Goal: Task Accomplishment & Management: Use online tool/utility

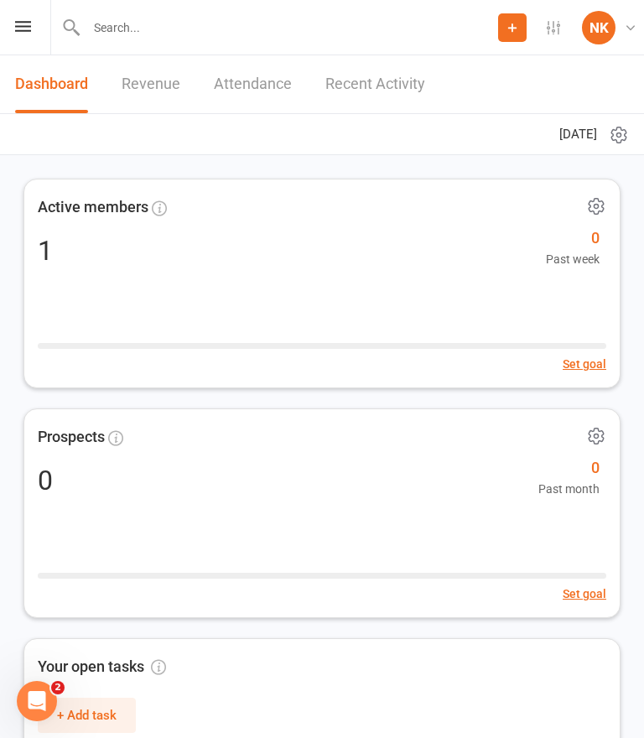
click at [34, 23] on div "Prospect Member Non-attending contact Class / event Appointment Grading event T…" at bounding box center [322, 27] width 644 height 55
click at [26, 31] on icon at bounding box center [23, 26] width 16 height 11
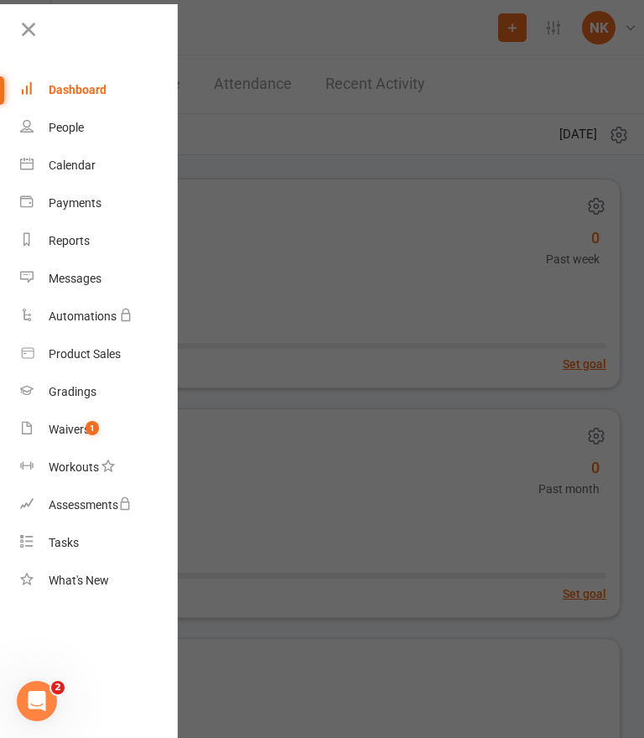
click at [126, 160] on link "Calendar" at bounding box center [99, 166] width 159 height 38
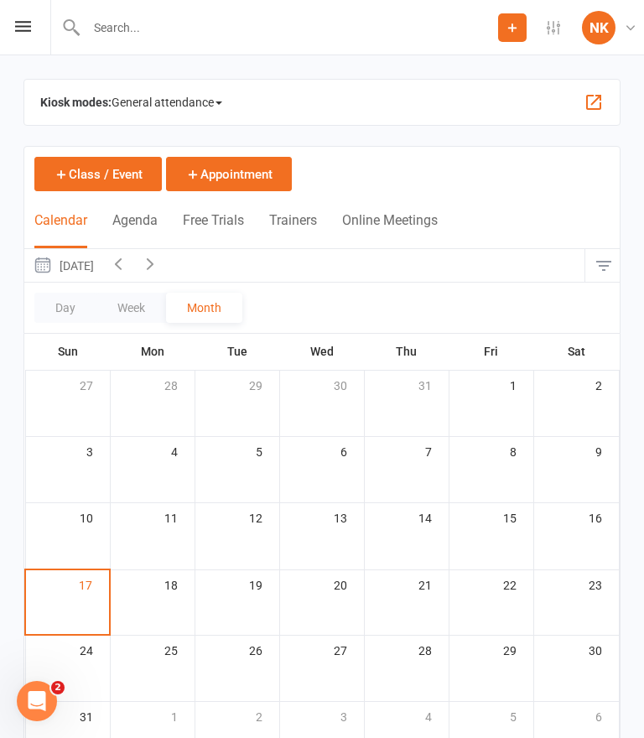
click at [600, 106] on button "button" at bounding box center [594, 102] width 20 height 20
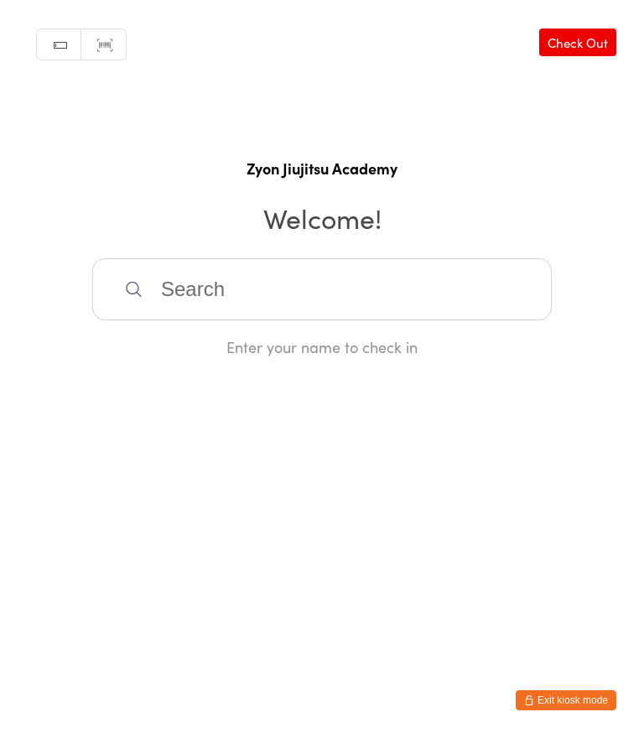
click at [574, 695] on button "Exit kiosk mode" at bounding box center [566, 700] width 101 height 20
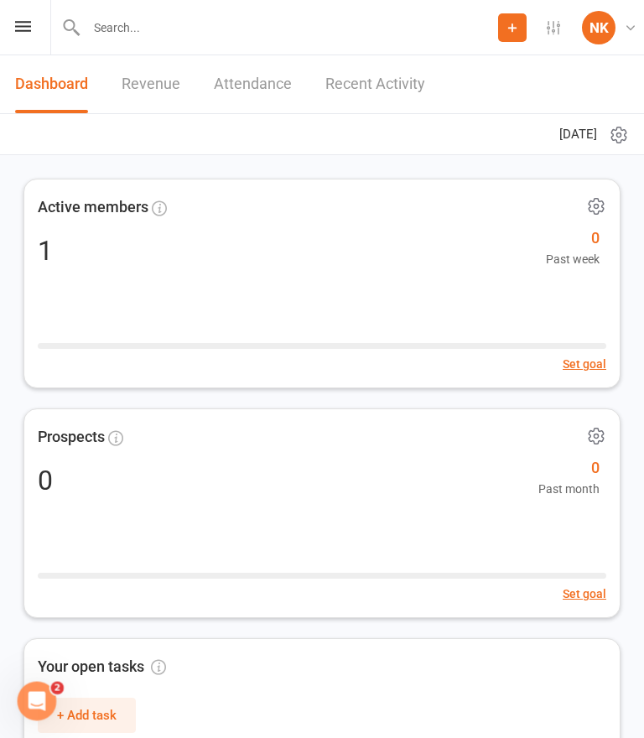
click at [23, 23] on icon at bounding box center [23, 26] width 16 height 11
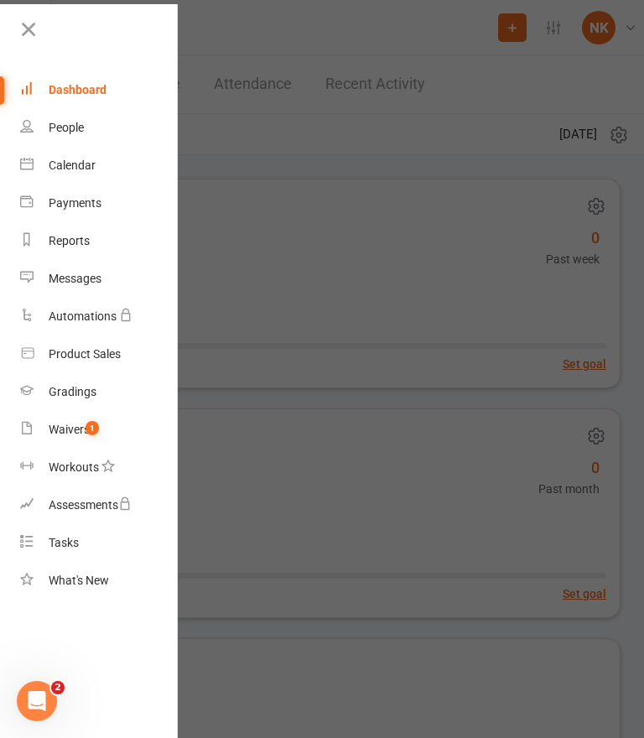
click at [108, 177] on link "Calendar" at bounding box center [99, 166] width 159 height 38
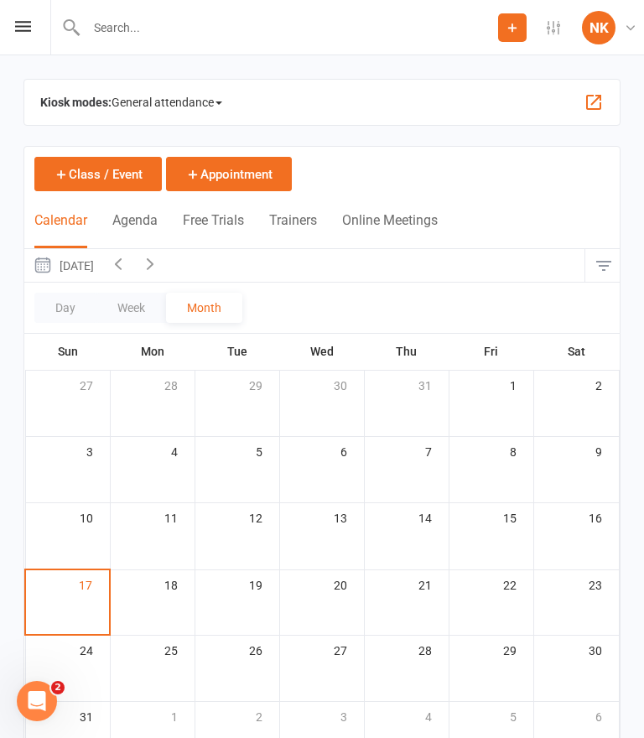
click at [212, 111] on span "General attendance" at bounding box center [167, 102] width 111 height 27
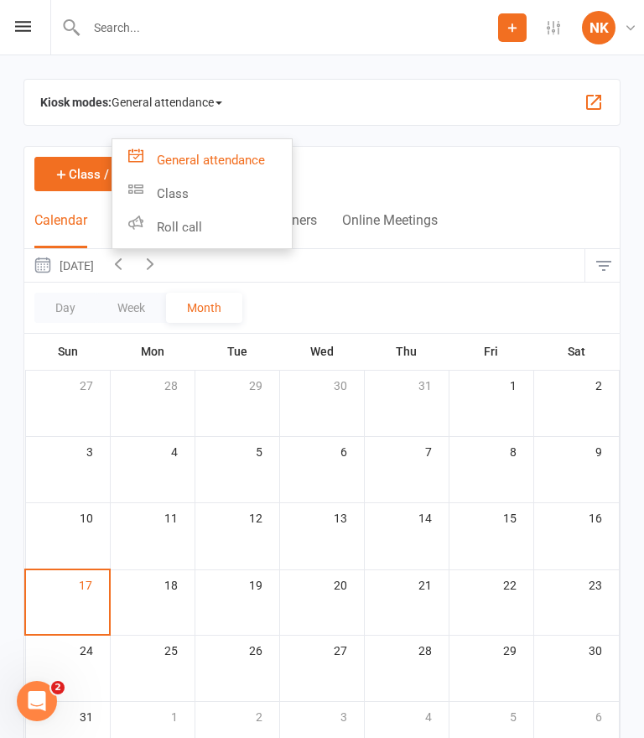
click at [265, 195] on link "Class" at bounding box center [202, 194] width 180 height 34
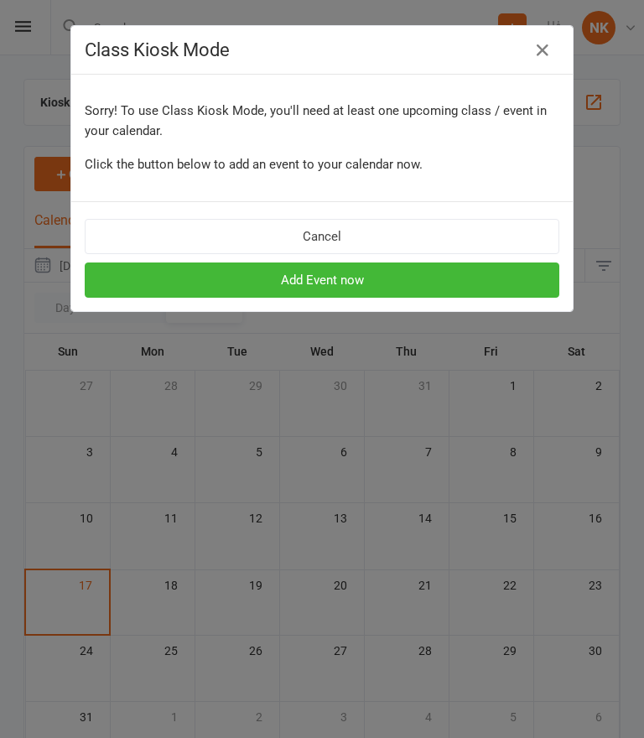
click at [551, 46] on icon "button" at bounding box center [543, 50] width 20 height 20
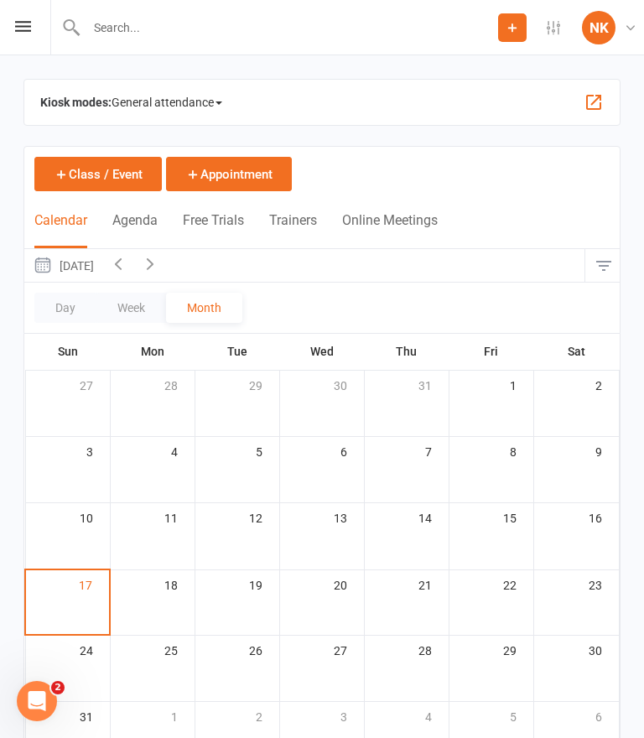
click at [209, 106] on span "General attendance" at bounding box center [167, 102] width 111 height 27
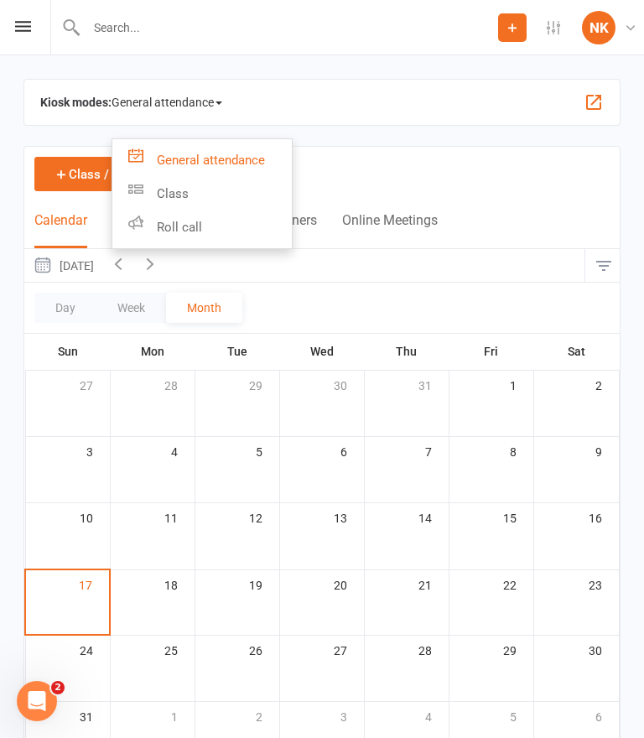
click at [240, 228] on link "Roll call" at bounding box center [202, 228] width 180 height 34
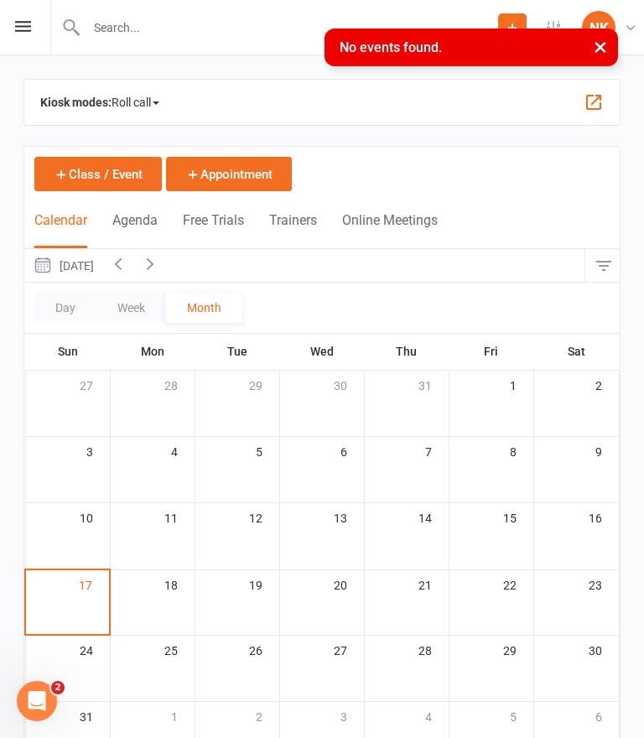
click at [152, 101] on span "Roll call" at bounding box center [136, 102] width 48 height 27
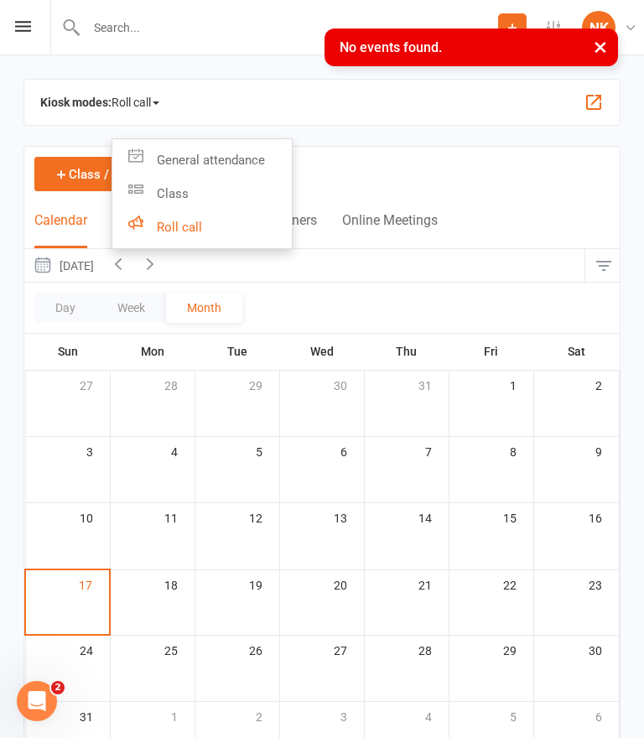
click at [246, 170] on link "General attendance" at bounding box center [202, 160] width 180 height 34
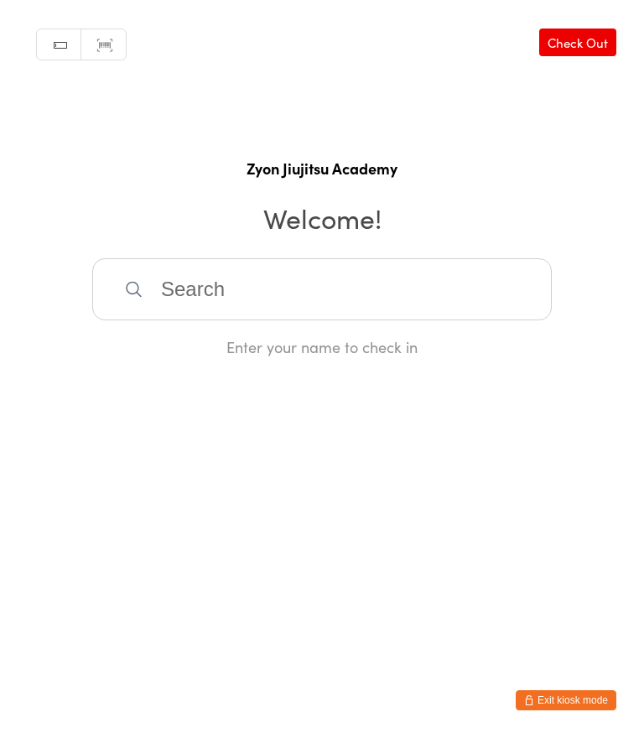
click at [388, 307] on input "search" at bounding box center [322, 289] width 460 height 62
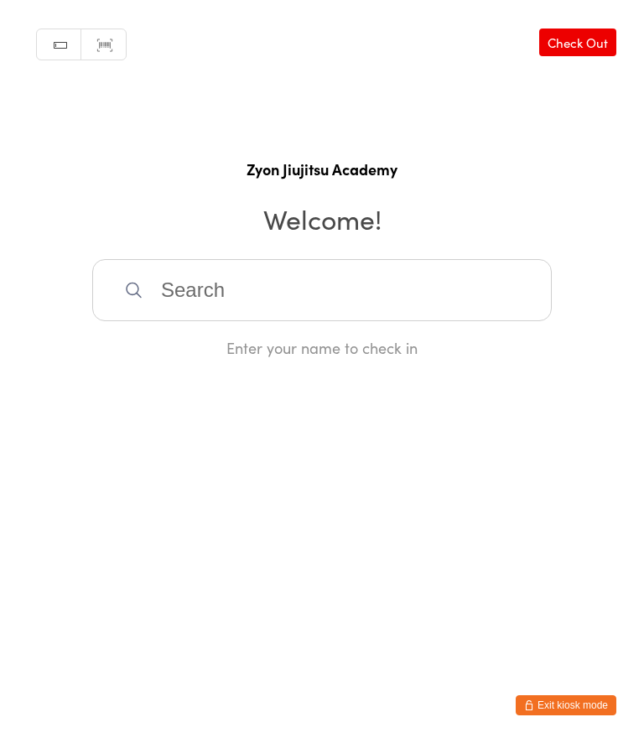
click at [109, 47] on link "Scanner input" at bounding box center [103, 45] width 44 height 32
click at [63, 59] on link "Manual search" at bounding box center [59, 45] width 44 height 32
